Goal: Navigation & Orientation: Find specific page/section

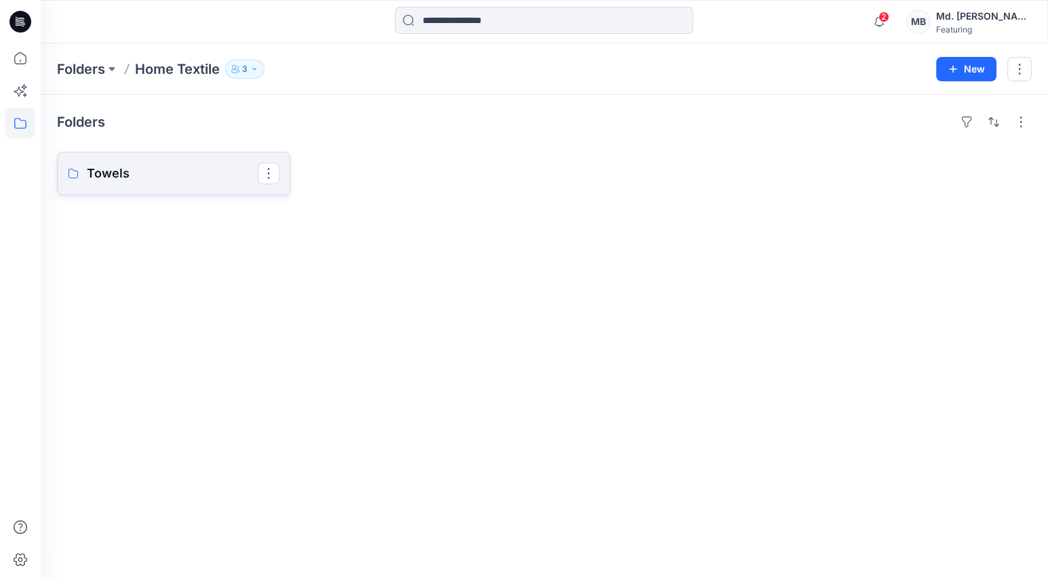
click at [162, 159] on link "Towels" at bounding box center [173, 173] width 233 height 43
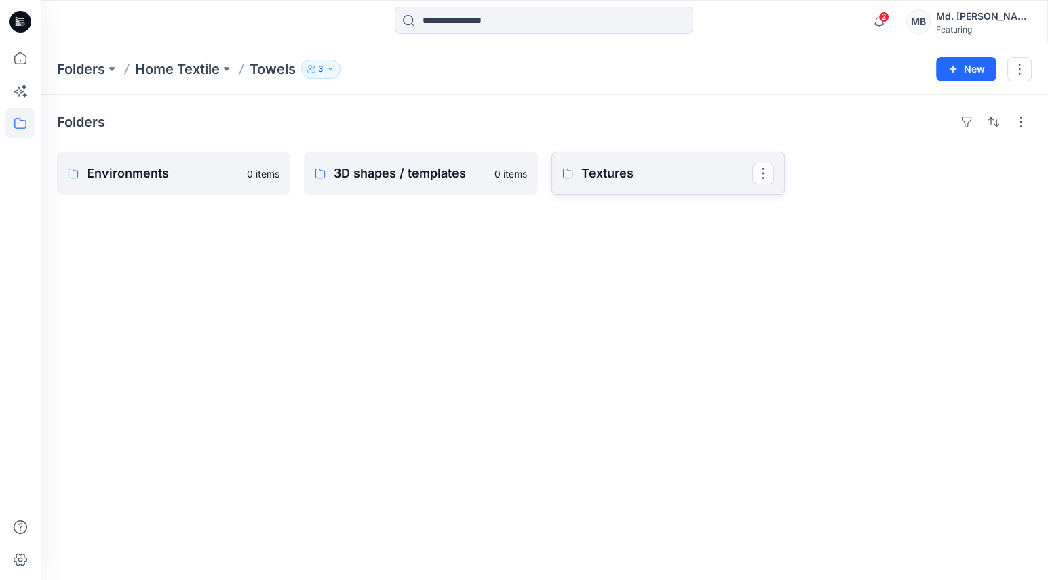
click at [603, 180] on p "Textures" at bounding box center [666, 173] width 171 height 19
click at [609, 170] on p "Main material" at bounding box center [666, 173] width 171 height 19
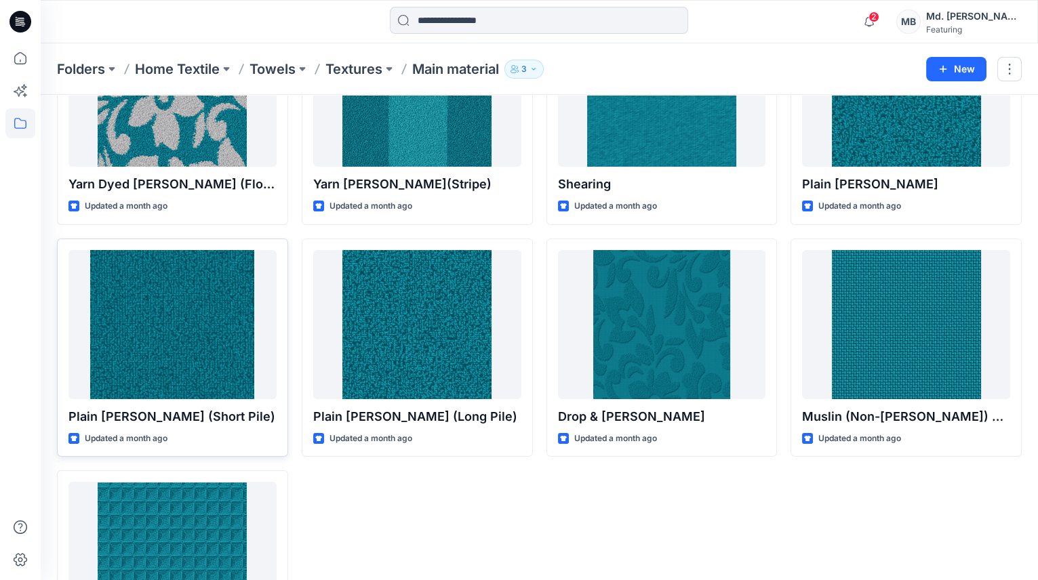
scroll to position [84, 0]
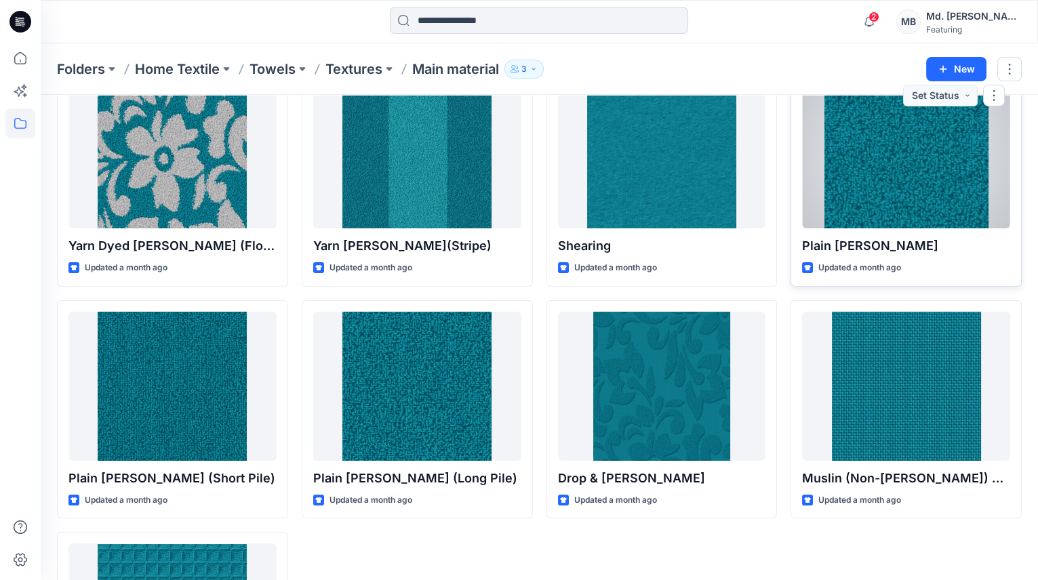
click at [929, 208] on div at bounding box center [906, 153] width 208 height 149
